Goal: Transaction & Acquisition: Purchase product/service

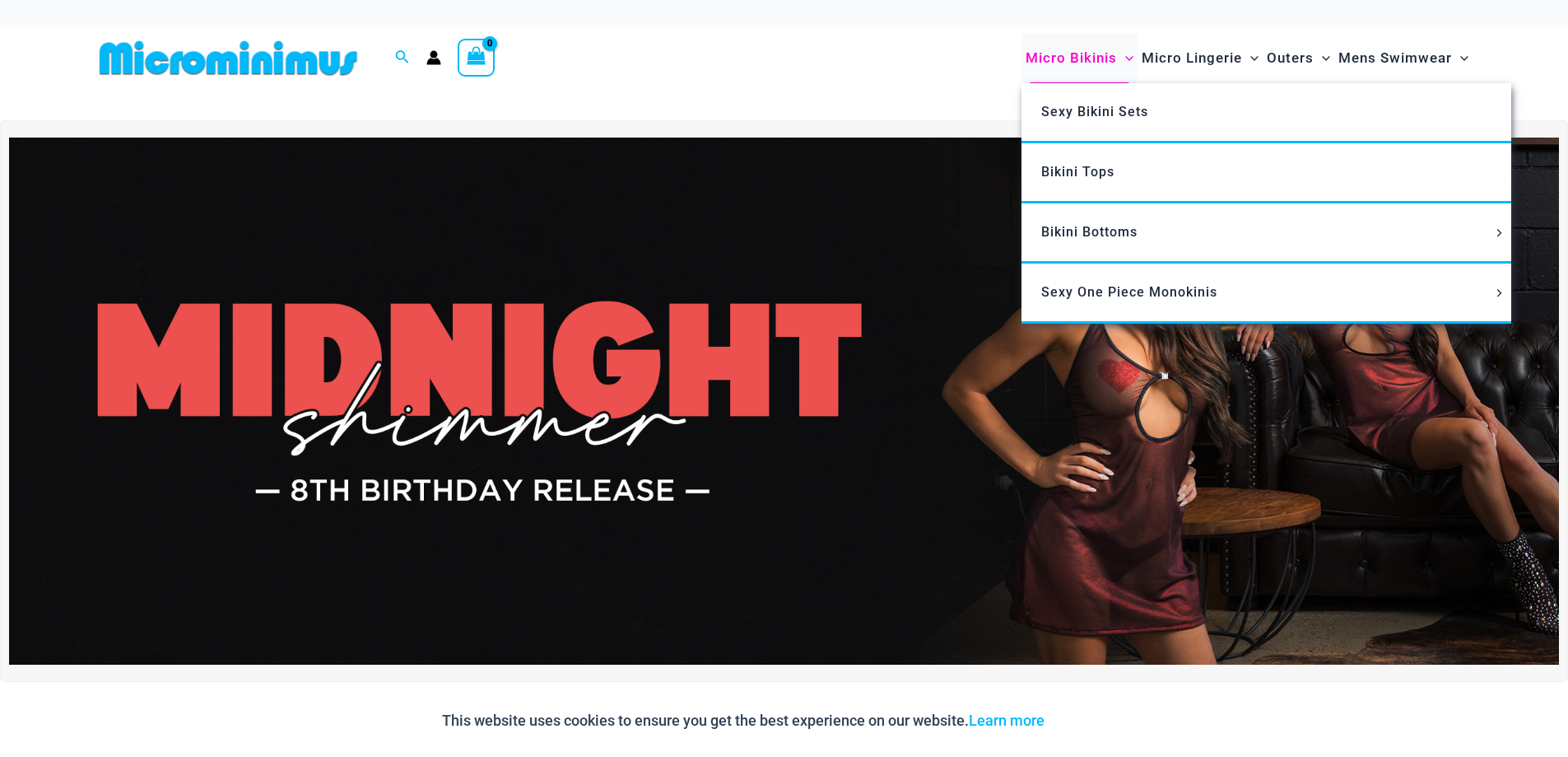
click at [1088, 55] on span "Micro Bikinis" at bounding box center [1071, 58] width 92 height 42
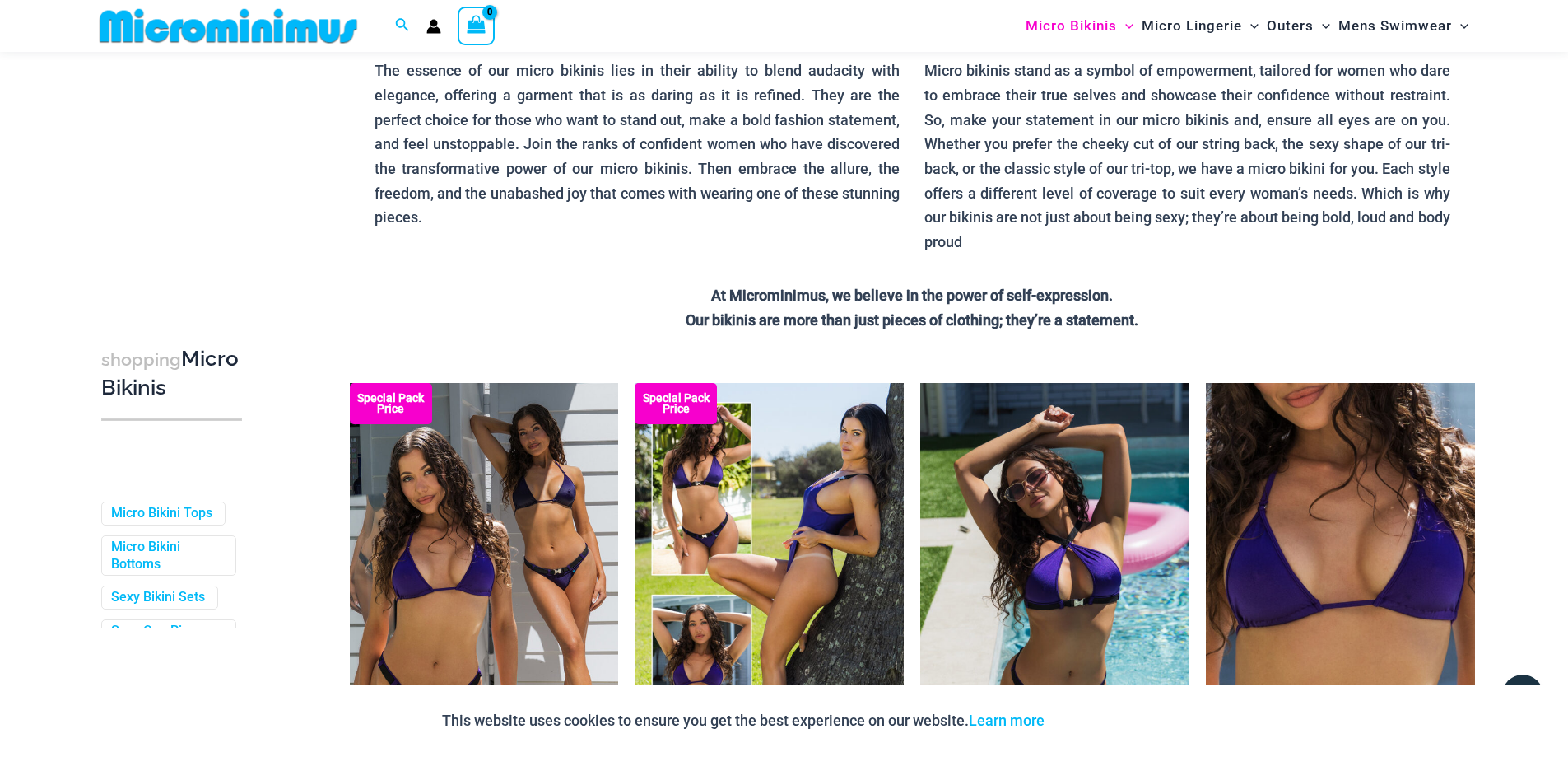
scroll to position [153, 0]
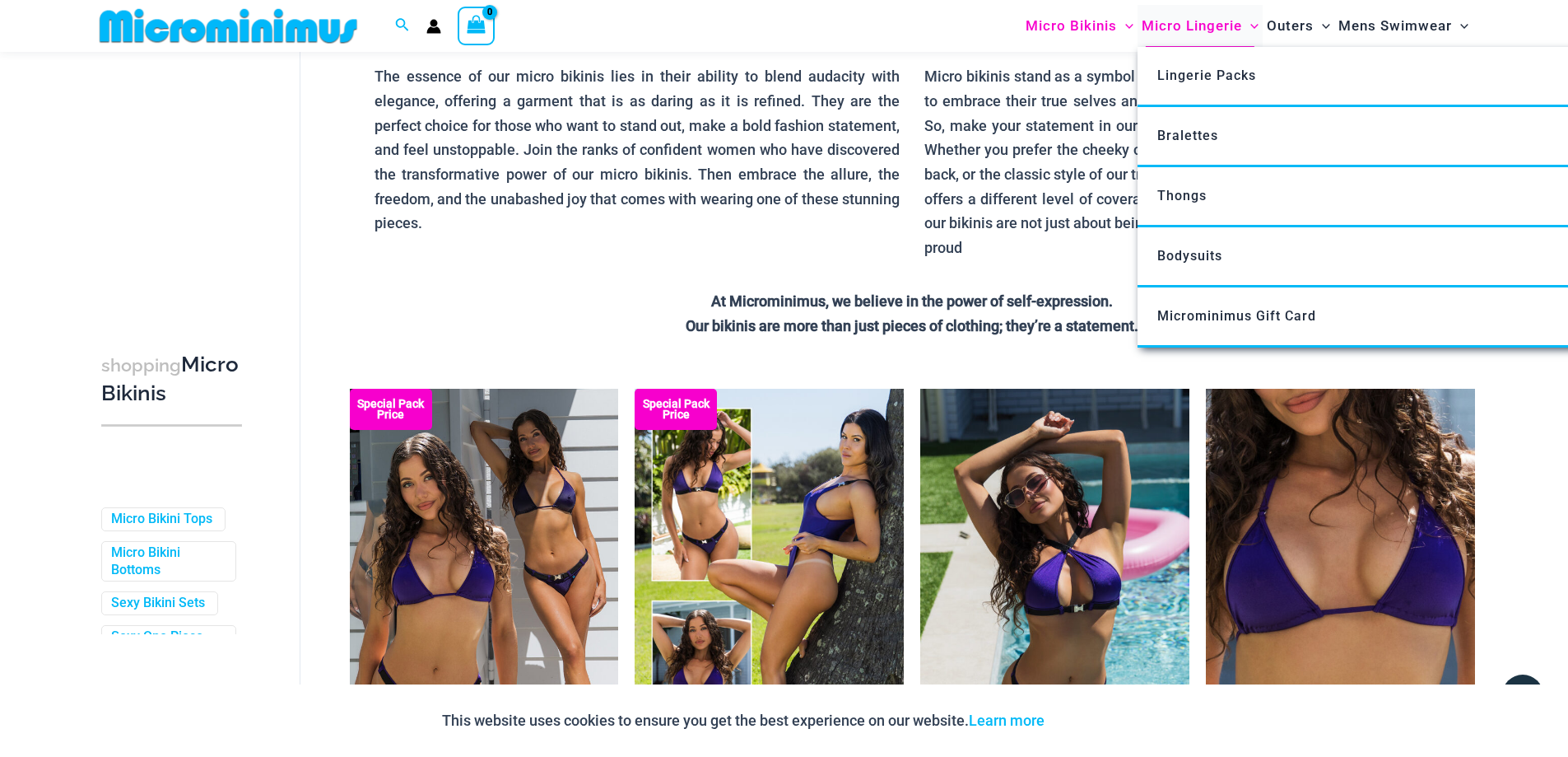
click at [1219, 25] on span "Micro Lingerie" at bounding box center [1192, 26] width 101 height 42
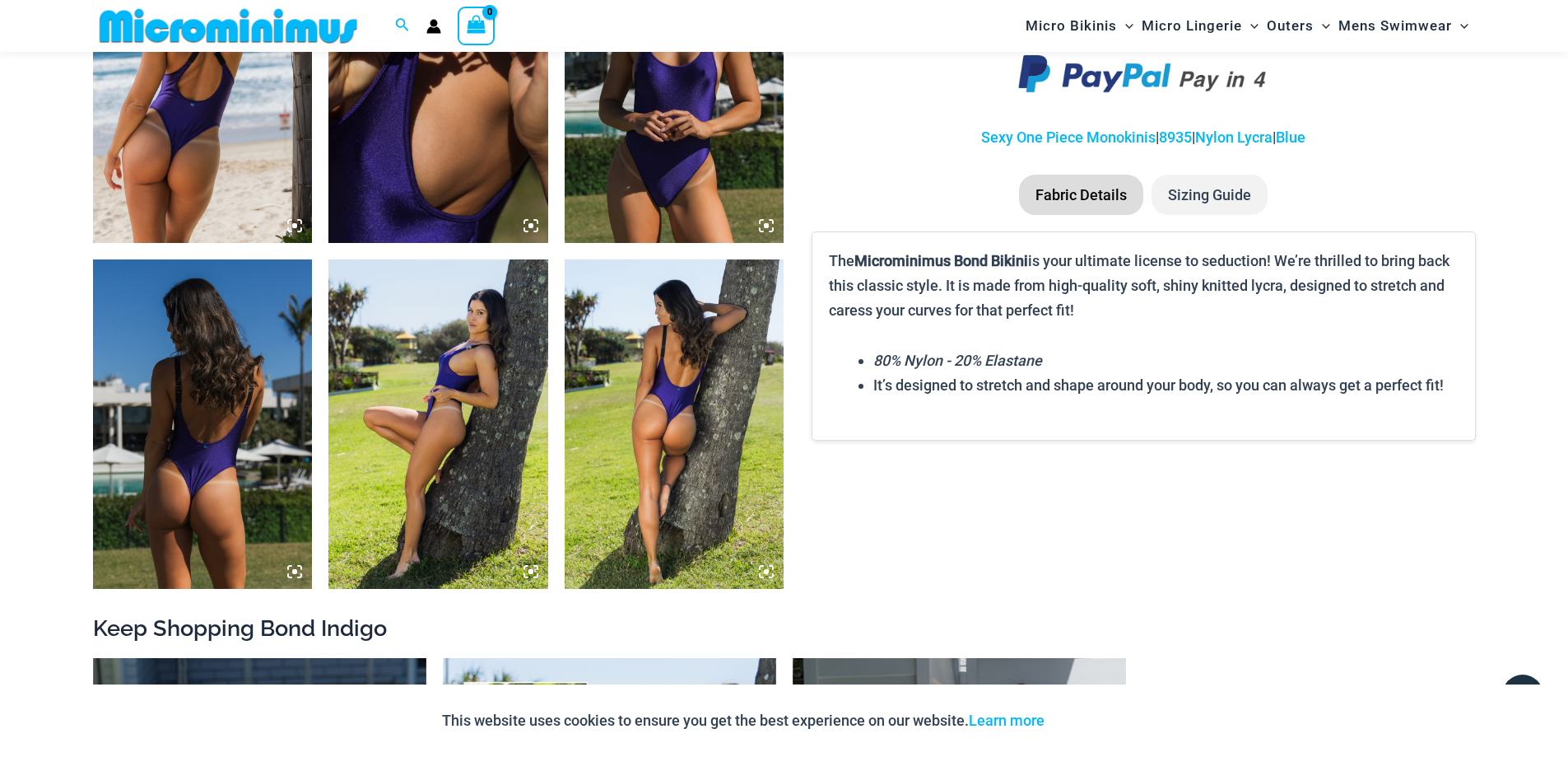
scroll to position [1467, 0]
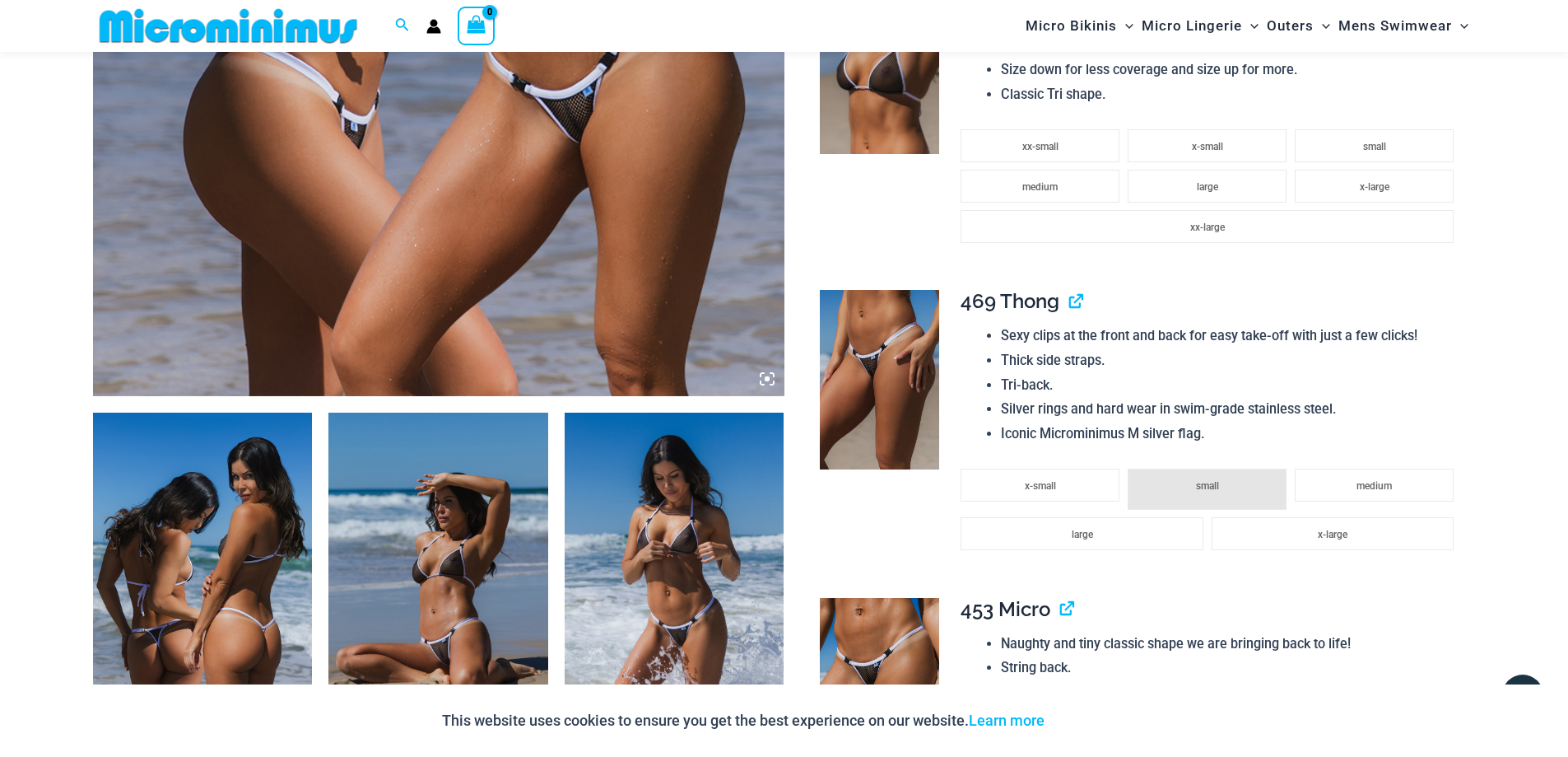
scroll to position [886, 0]
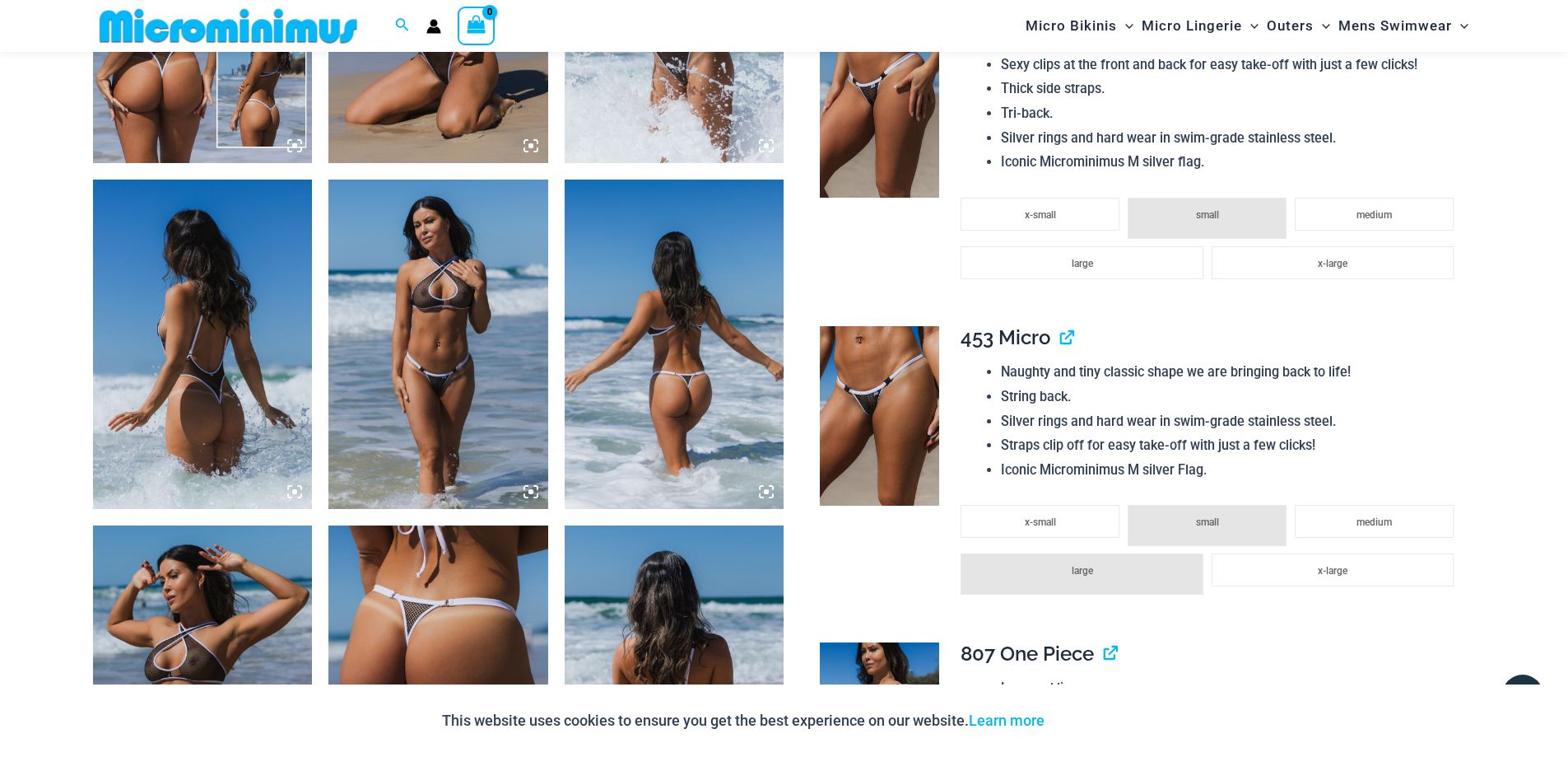
scroll to position [1550, 0]
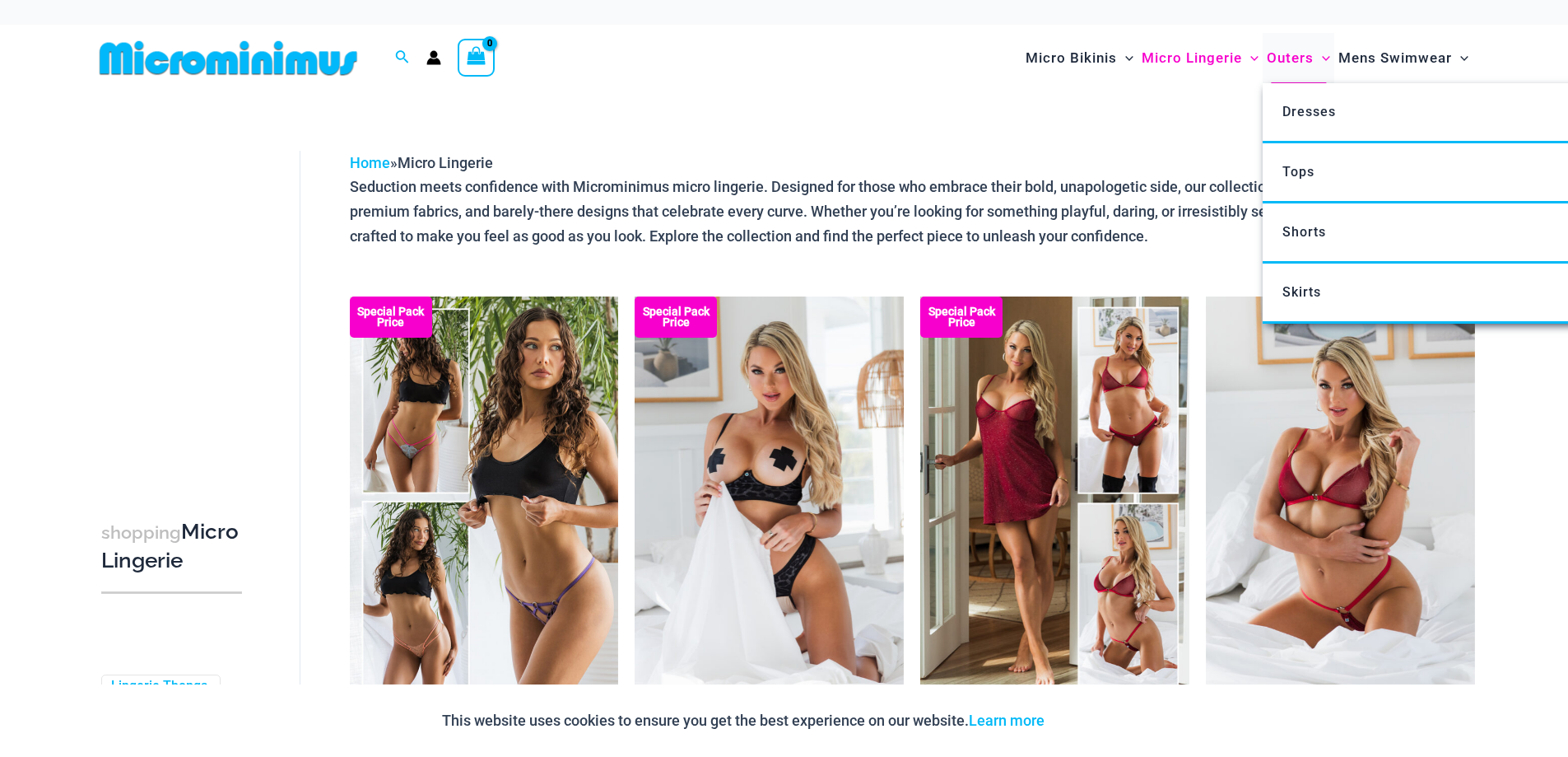
click at [1307, 54] on span "Outers" at bounding box center [1290, 58] width 47 height 42
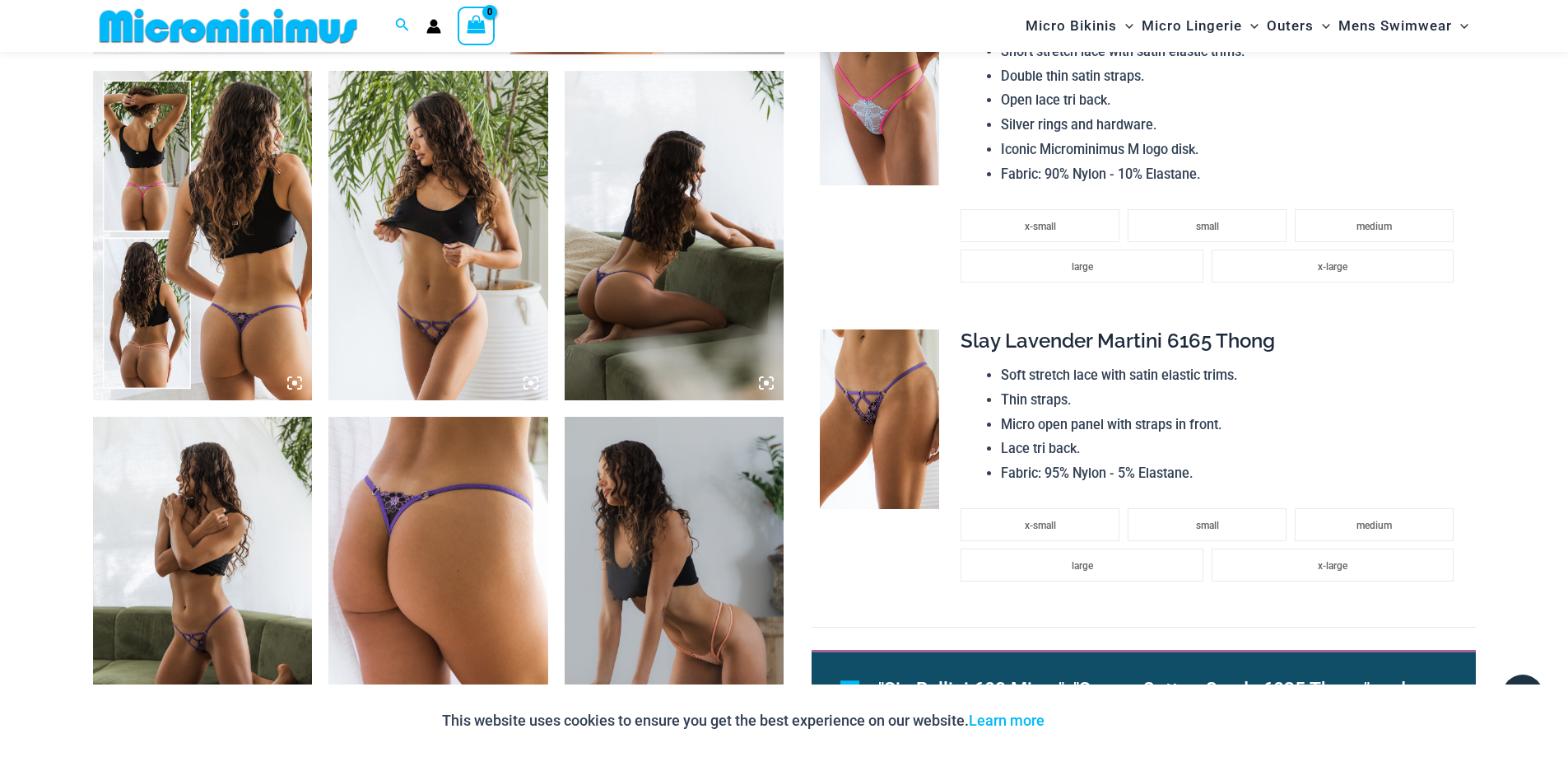
scroll to position [1547, 0]
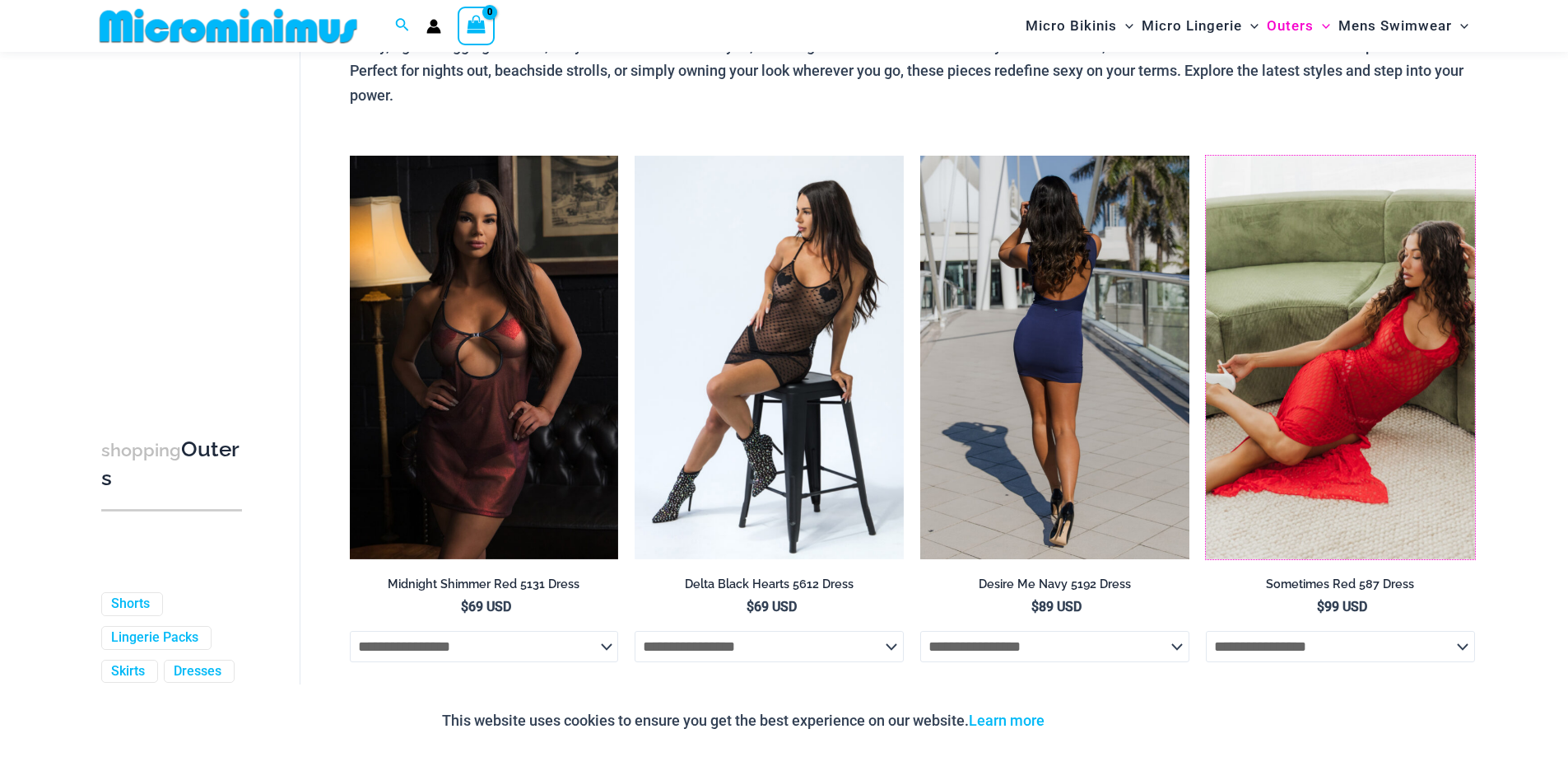
scroll to position [645, 0]
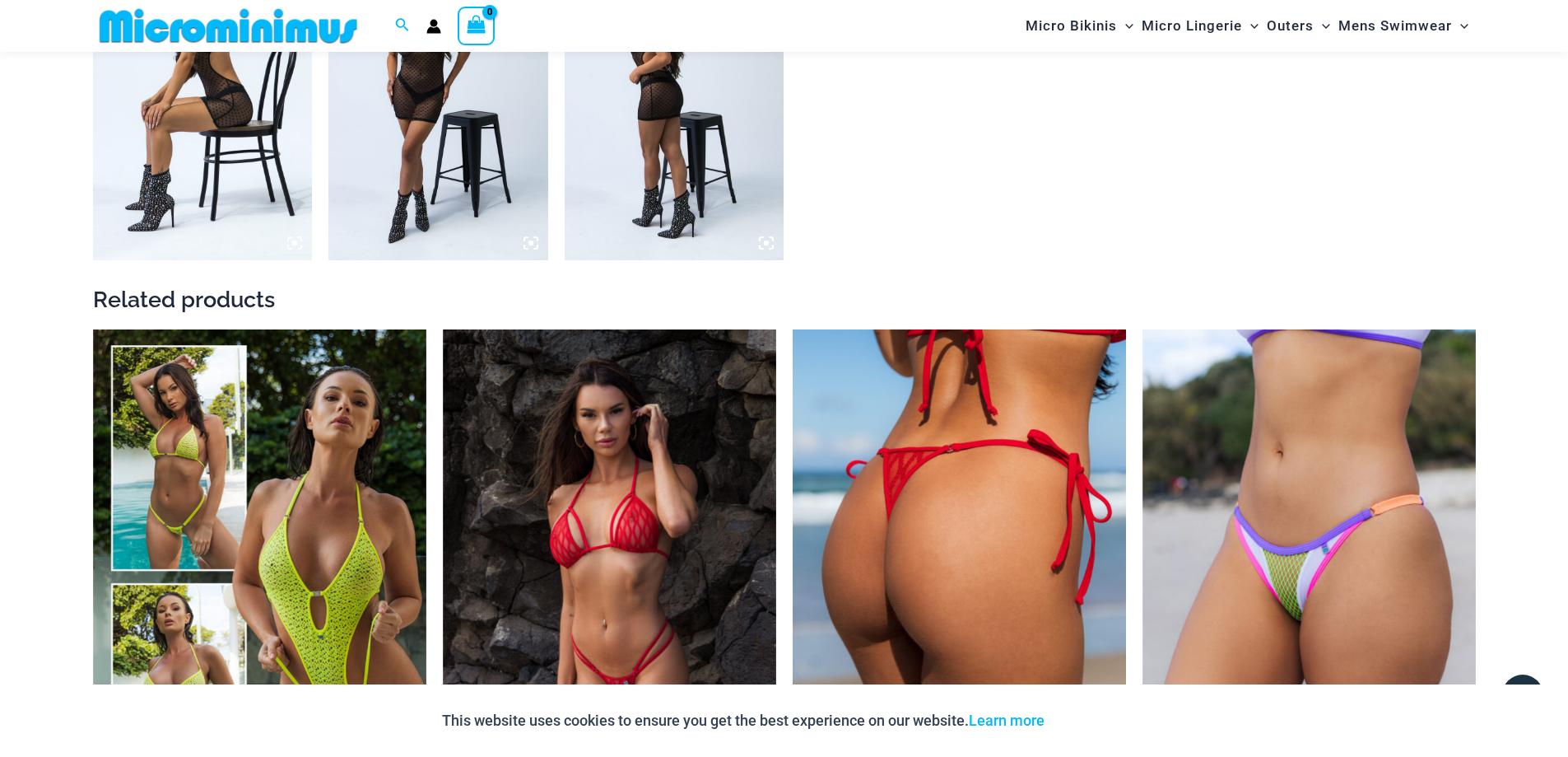
scroll to position [2587, 0]
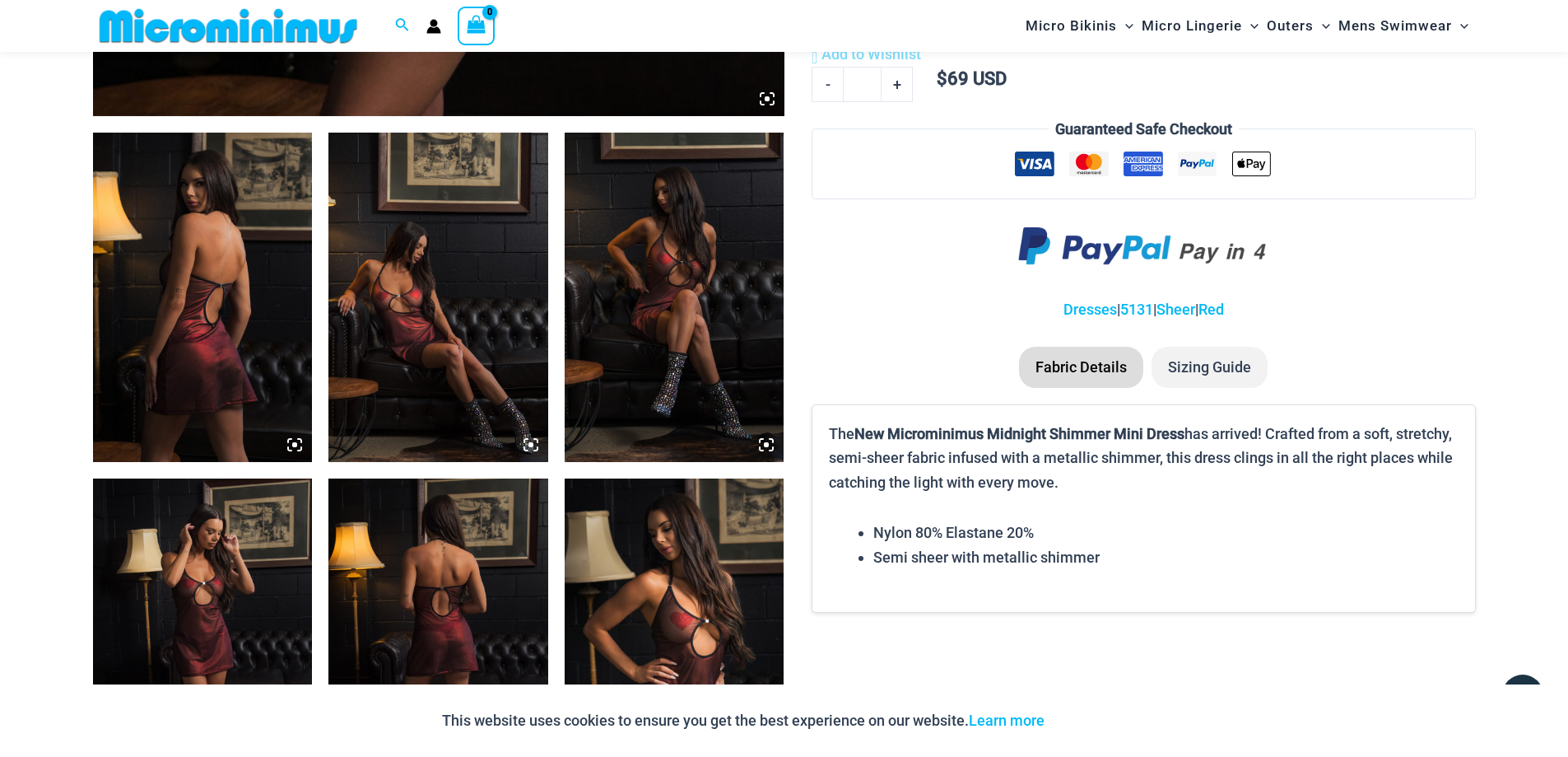
scroll to position [1632, 0]
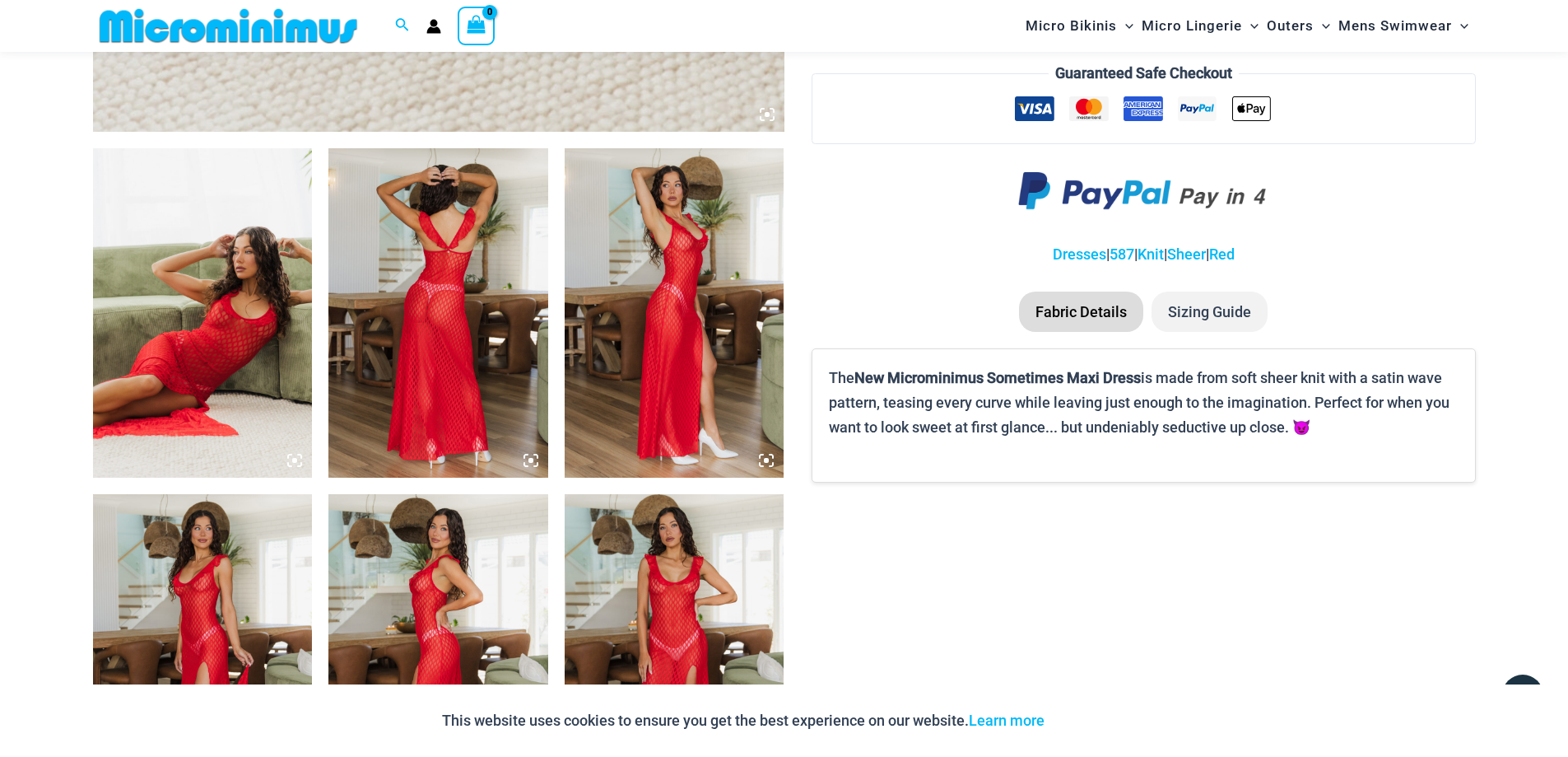
scroll to position [1550, 0]
